Goal: Information Seeking & Learning: Learn about a topic

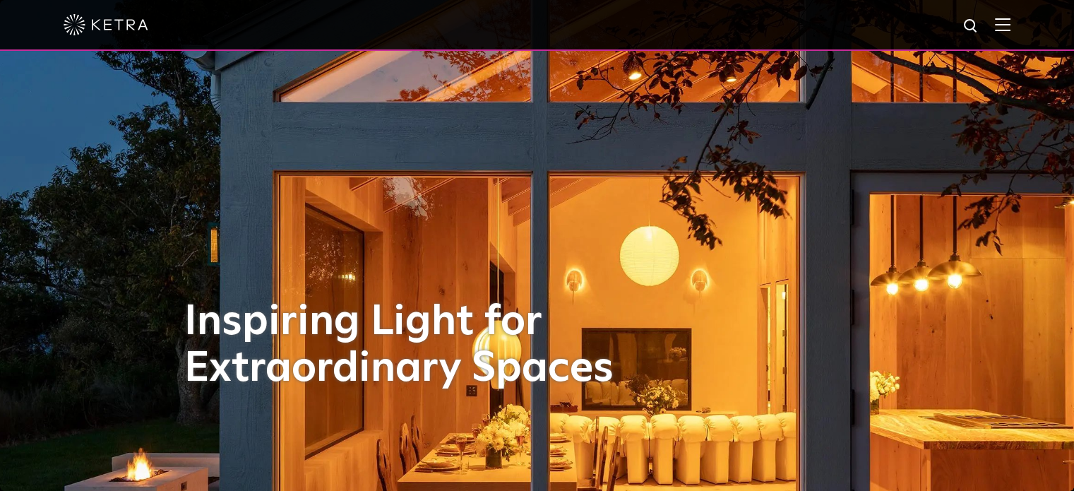
click at [1010, 20] on img at bounding box center [1003, 24] width 16 height 13
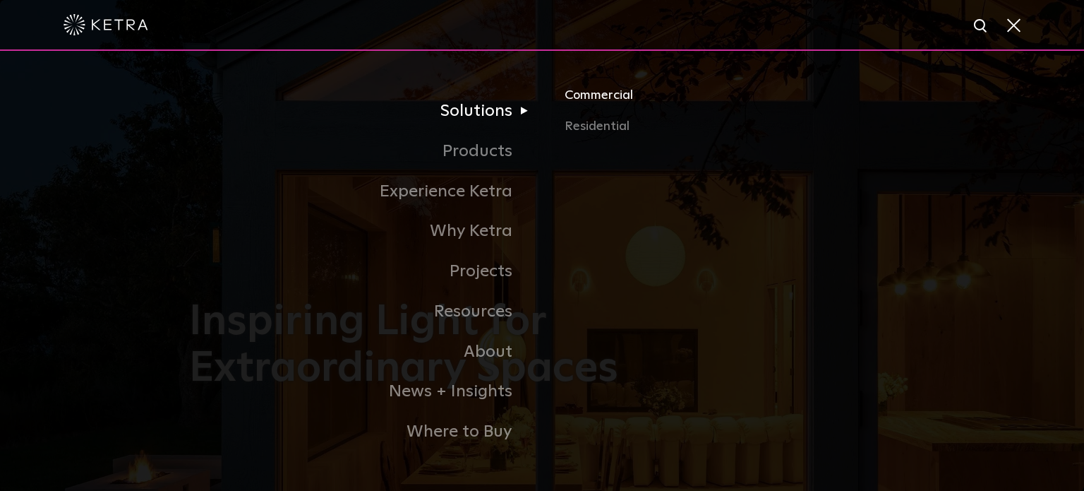
click at [572, 104] on link "Commercial" at bounding box center [730, 100] width 330 height 31
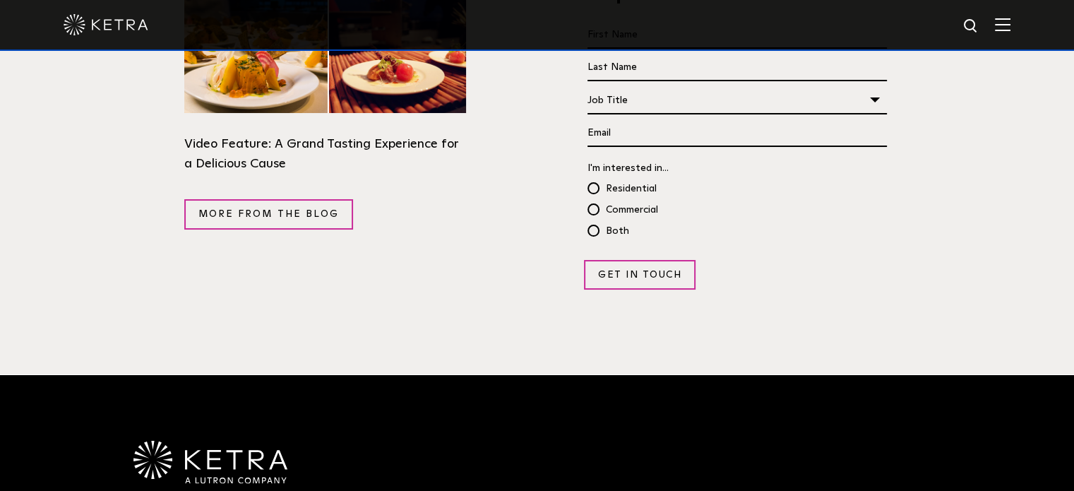
scroll to position [2753, 0]
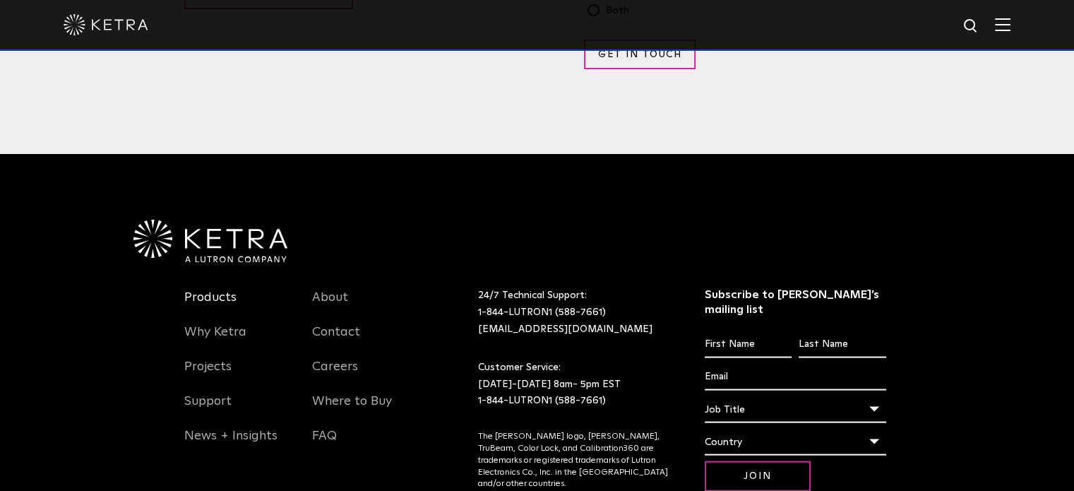
click at [193, 289] on link "Products" at bounding box center [210, 305] width 52 height 32
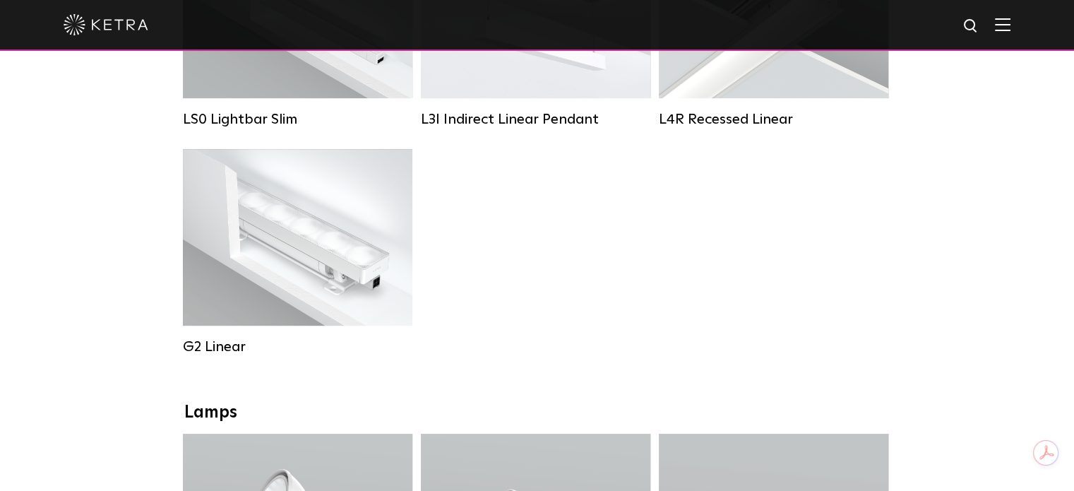
scroll to position [565, 0]
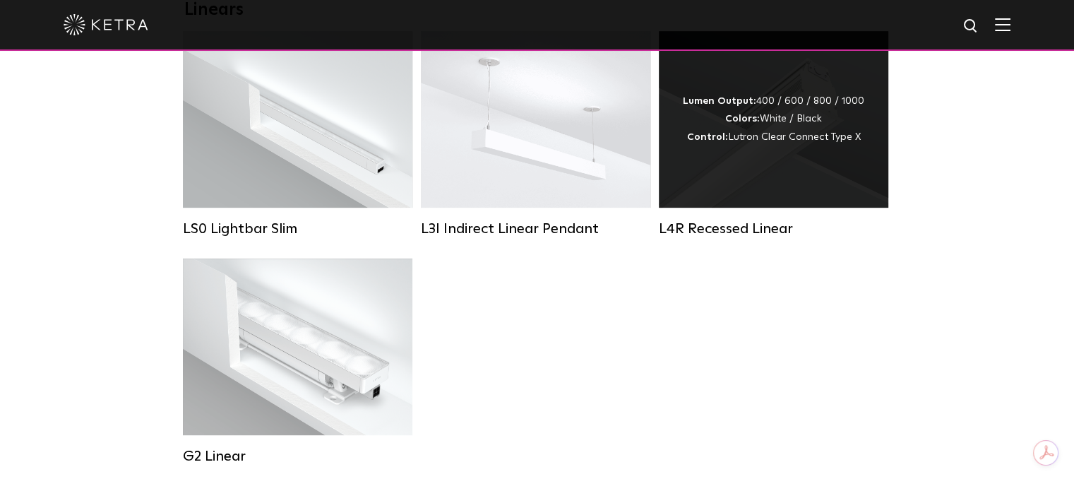
click at [764, 128] on div "Lumen Output: 400 / 600 / 800 / 1000 Colors: White / Black Control: Lutron Clea…" at bounding box center [773, 119] width 181 height 54
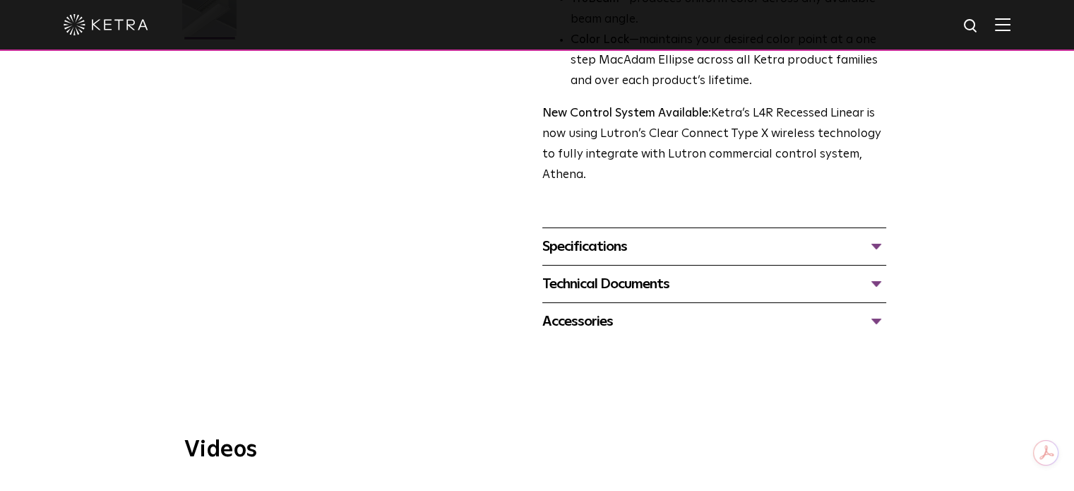
scroll to position [494, 0]
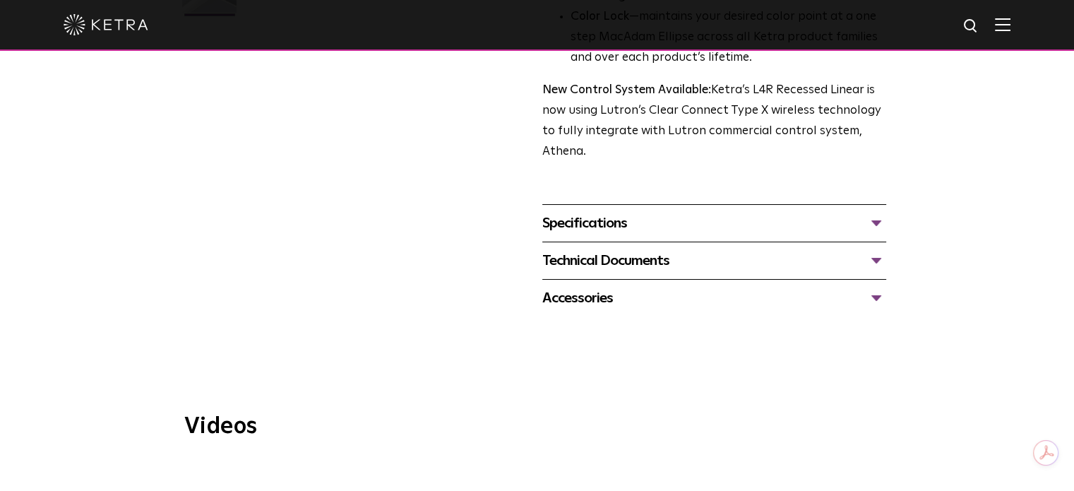
click at [576, 210] on div "Specifications LUMEN OUTPUTS 400lm/ft, 600lm/ft, 800lm/ft, 1000lm/ft HOUSING CO…" at bounding box center [714, 222] width 344 height 37
click at [587, 219] on div "Specifications" at bounding box center [714, 223] width 344 height 23
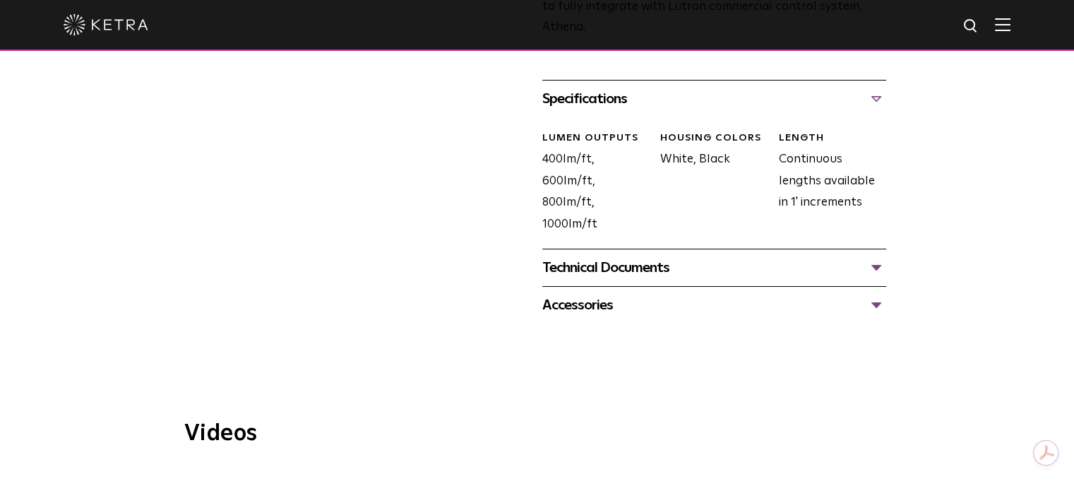
scroll to position [635, 0]
